Goal: Task Accomplishment & Management: Complete application form

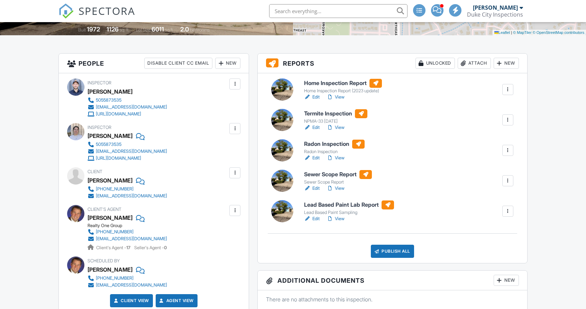
scroll to position [148, 0]
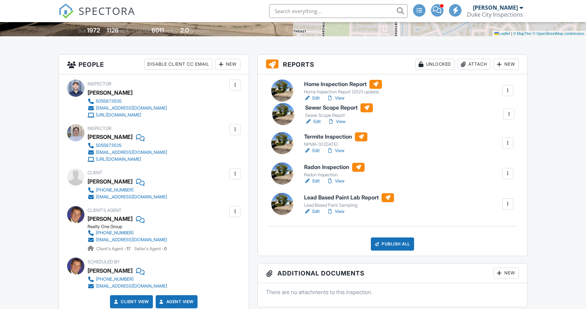
drag, startPoint x: 347, startPoint y: 178, endPoint x: 348, endPoint y: 109, distance: 68.5
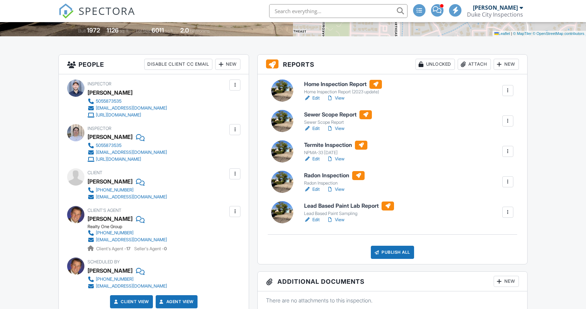
click at [344, 145] on h6 "Termite Inspection" at bounding box center [335, 145] width 63 height 9
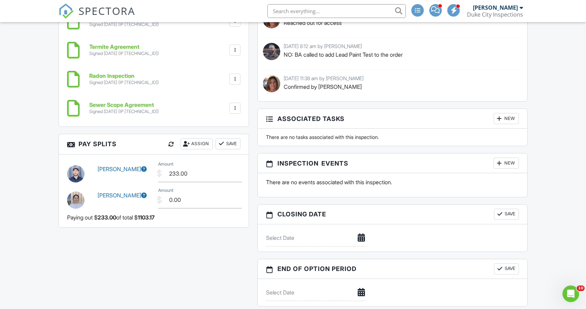
scroll to position [763, 0]
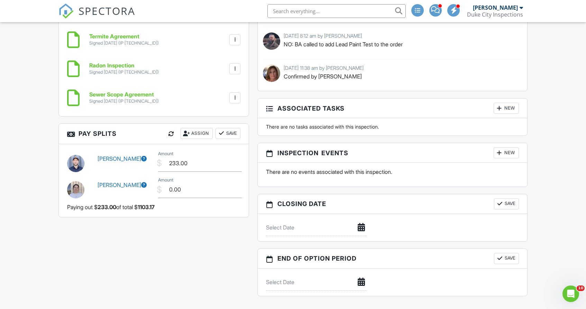
click at [503, 149] on div "New" at bounding box center [506, 152] width 25 height 11
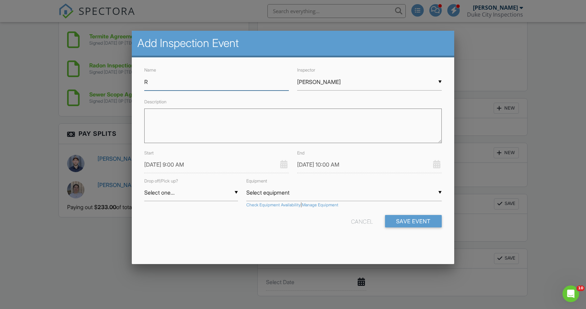
type input "Radon Pickup"
click at [341, 85] on div "▼ Matt Williams Matt Williams Danny Ortwerth Rudy Martinez Cisco Gonzales Cassa…" at bounding box center [369, 82] width 145 height 17
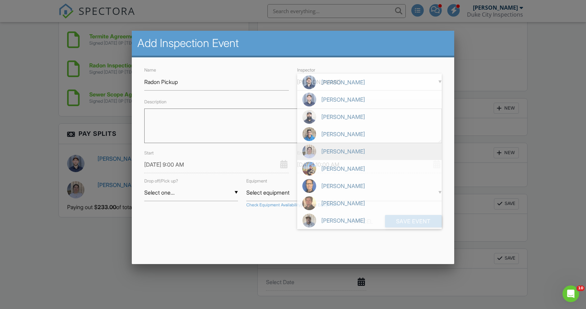
click at [340, 156] on span "[PERSON_NAME]" at bounding box center [369, 151] width 145 height 17
type input "[PERSON_NAME]"
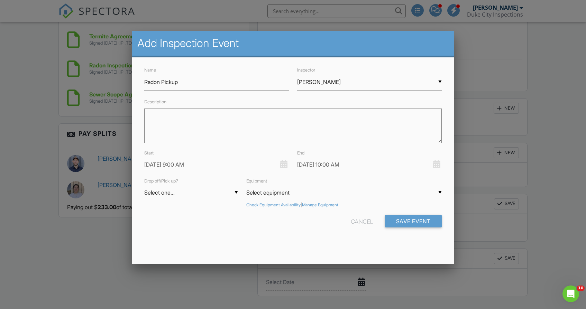
click at [257, 140] on textarea "Description" at bounding box center [293, 126] width 298 height 35
type textarea "[PERSON_NAME] will be ready 3pm [DATE]."
click at [200, 166] on input "[DATE] 9:00 AM" at bounding box center [216, 164] width 145 height 17
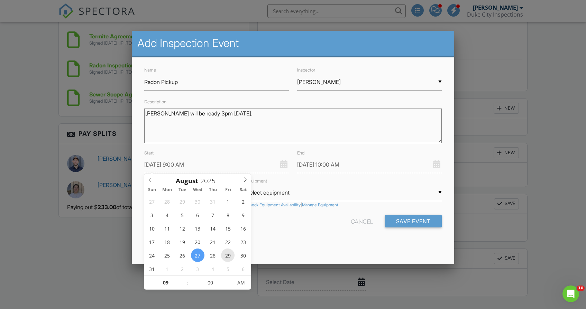
type input "08/29/2025 9:00 AM"
type input "08/29/2025 10:00 AM"
type input "10"
type input "08/29/2025 10:00 AM"
click at [184, 279] on span at bounding box center [184, 279] width 5 height 7
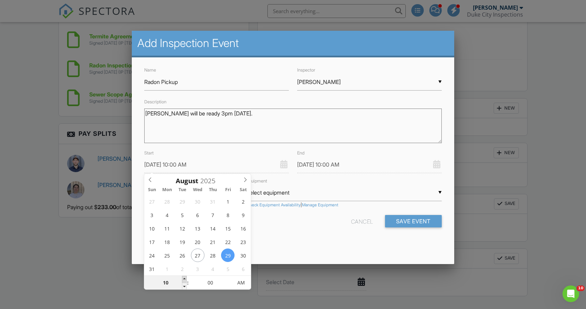
type input "11"
type input "08/29/2025 11:00 AM"
click at [184, 279] on span at bounding box center [184, 279] width 5 height 7
type input "12"
type input "08/29/2025 12:00 PM"
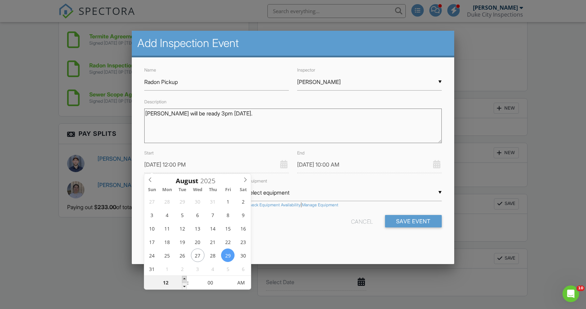
click at [184, 279] on span at bounding box center [184, 279] width 5 height 7
type input "01"
type input "08/29/2025 1:00 PM"
click at [184, 279] on span at bounding box center [184, 279] width 5 height 7
type input "02"
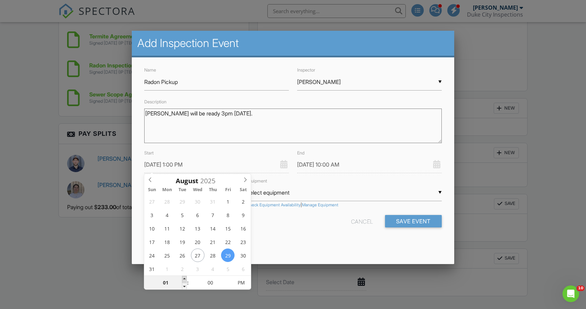
type input "08/29/2025 2:00 PM"
click at [184, 279] on span at bounding box center [184, 279] width 5 height 7
type input "[DATE] 3:00 PM"
type input "03"
type input "[DATE] 3:00 PM"
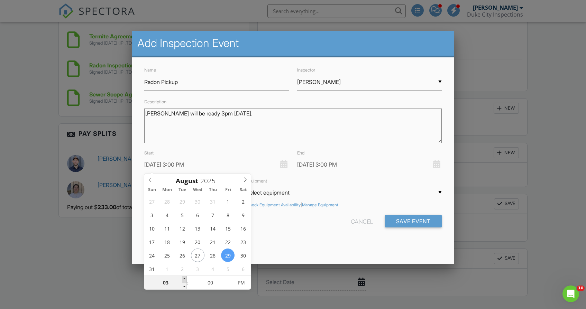
click at [184, 279] on span at bounding box center [184, 279] width 5 height 7
type input "[DATE] 4:00 PM"
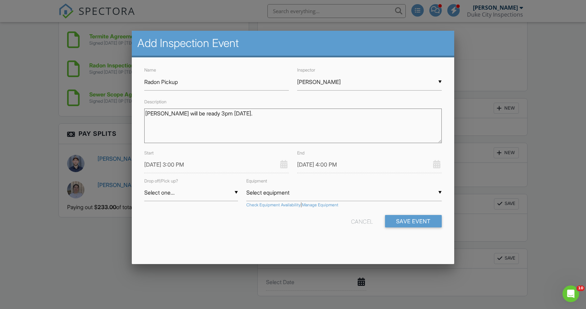
click at [340, 239] on div "Name Radon Pickup Inspector ▼ Cassandra McGee Matt Williams Danny Ortwerth Rudy…" at bounding box center [293, 152] width 322 height 191
click at [408, 222] on button "Save Event" at bounding box center [413, 221] width 57 height 12
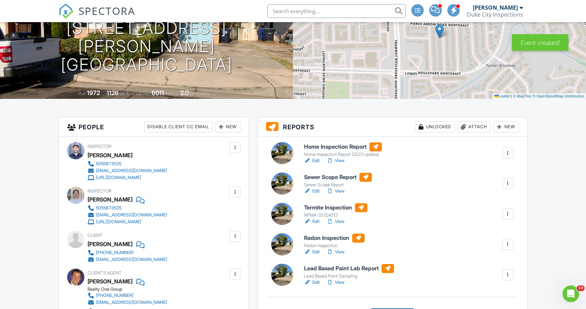
scroll to position [87, 0]
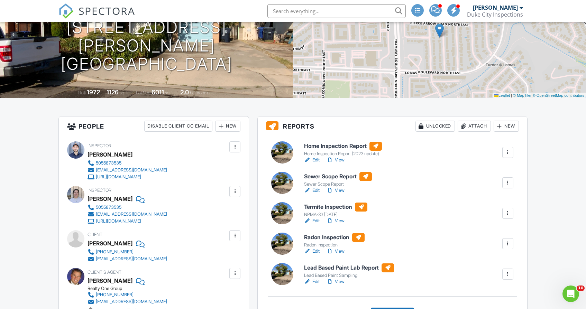
click at [349, 145] on h6 "Home Inspection Report" at bounding box center [343, 146] width 78 height 9
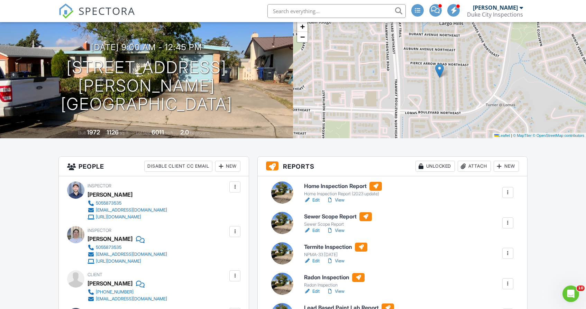
scroll to position [68, 0]
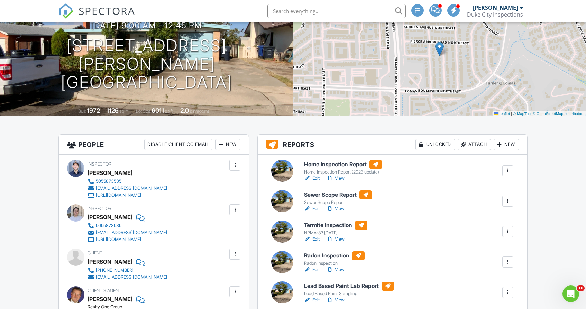
click at [335, 191] on h6 "Sewer Scope Report" at bounding box center [338, 195] width 68 height 9
